Goal: Navigation & Orientation: Find specific page/section

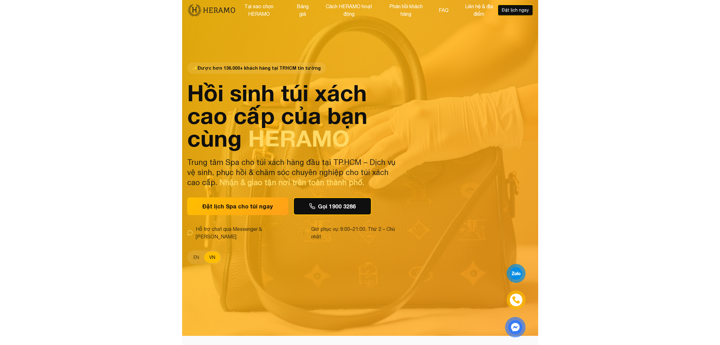
scroll to position [10, 0]
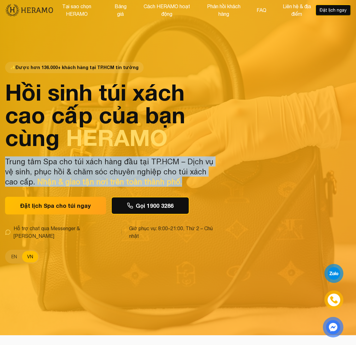
drag, startPoint x: 5, startPoint y: 163, endPoint x: 183, endPoint y: 184, distance: 178.7
click at [183, 184] on p "Trung tâm Spa cho túi xách hàng đầu tại TP.HCM – Dịch vụ vệ sinh, phục hồi & ch…" at bounding box center [111, 172] width 212 height 30
copy p "Trung tâm Spa cho túi xách hàng đầu tại TP.HCM – Dịch vụ vệ sinh, phục hồi & ch…"
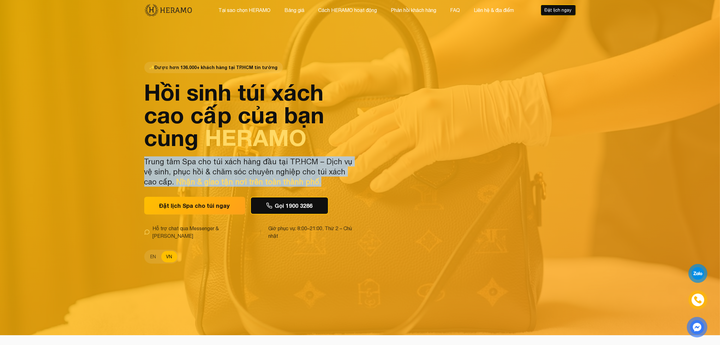
scroll to position [0, 0]
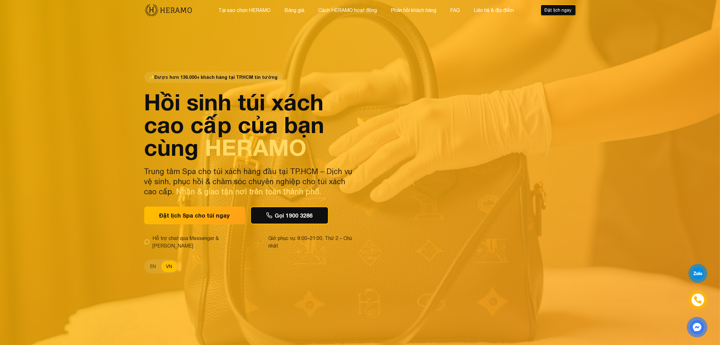
click at [356, 99] on div "✨ Được hơn 136.000+ khách hàng tại TP.HCM tin tưởng Hồi sinh túi xách cao cấp c…" at bounding box center [360, 172] width 442 height 345
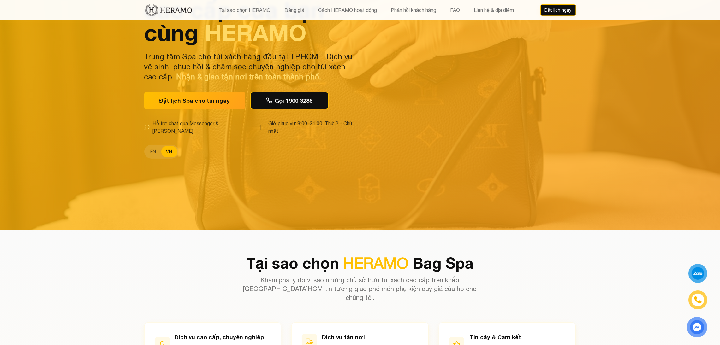
scroll to position [91, 0]
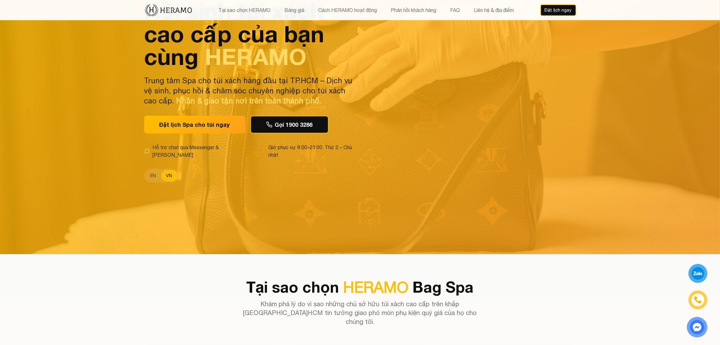
click at [356, 142] on div "✨ Được hơn 136.000+ khách hàng tại TP.HCM tin tưởng Hồi sinh túi xách cao cấp c…" at bounding box center [360, 81] width 442 height 345
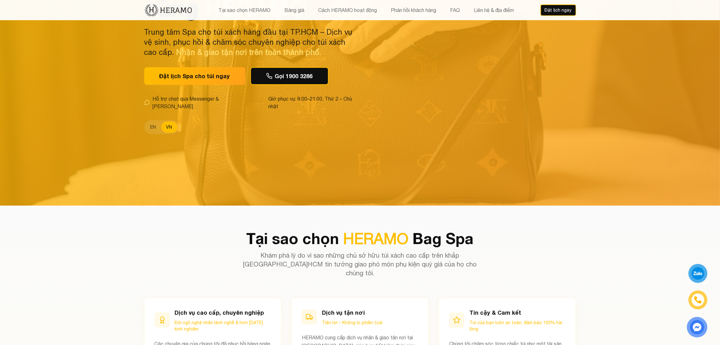
scroll to position [0, 0]
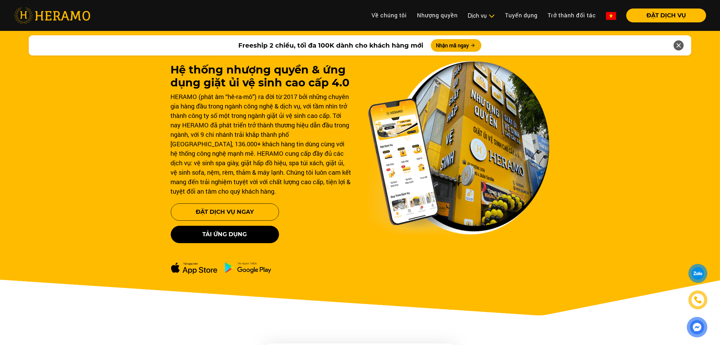
click at [483, 9] on li "Dịch vụ Dịch vụ Giặt sấy Laundry for Expat Giặt hấp, giặt khô Vệ sinh giày Vệ s…" at bounding box center [481, 16] width 37 height 14
click at [482, 9] on li "Dịch vụ Dịch vụ Giặt sấy Laundry for Expat Giặt hấp, giặt khô Vệ sinh giày Vệ s…" at bounding box center [481, 16] width 37 height 14
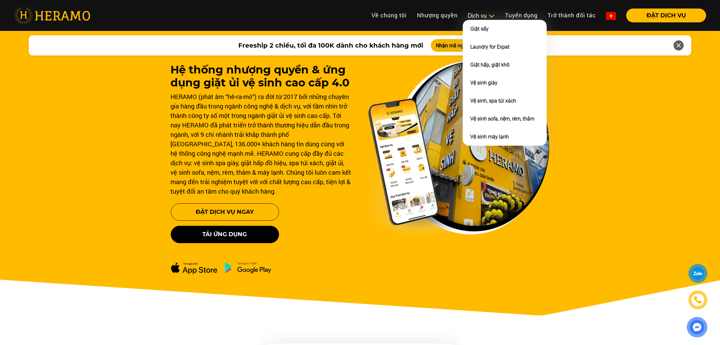
click at [480, 13] on div "Dịch vụ" at bounding box center [481, 15] width 27 height 9
click at [486, 92] on li "Vệ sinh, spa túi xách" at bounding box center [505, 101] width 84 height 18
